Goal: Use online tool/utility

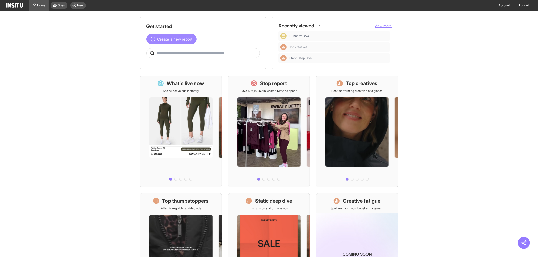
click at [173, 40] on span "Create a new report" at bounding box center [174, 39] width 35 height 6
click at [158, 39] on span "Create a new report" at bounding box center [174, 39] width 35 height 6
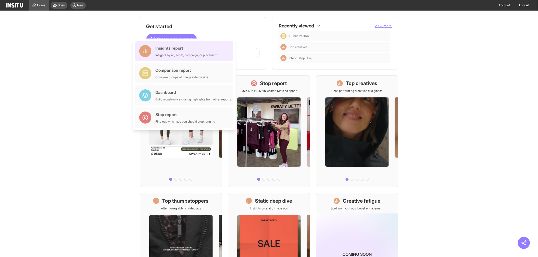
click at [170, 47] on div "Insights report" at bounding box center [186, 48] width 62 height 6
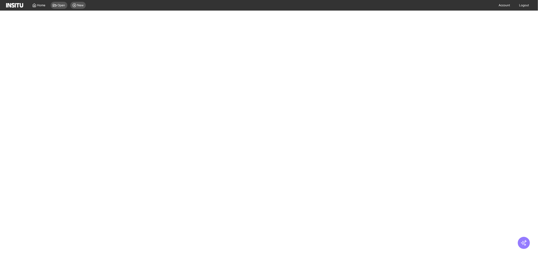
select select "**"
